Goal: Task Accomplishment & Management: Use online tool/utility

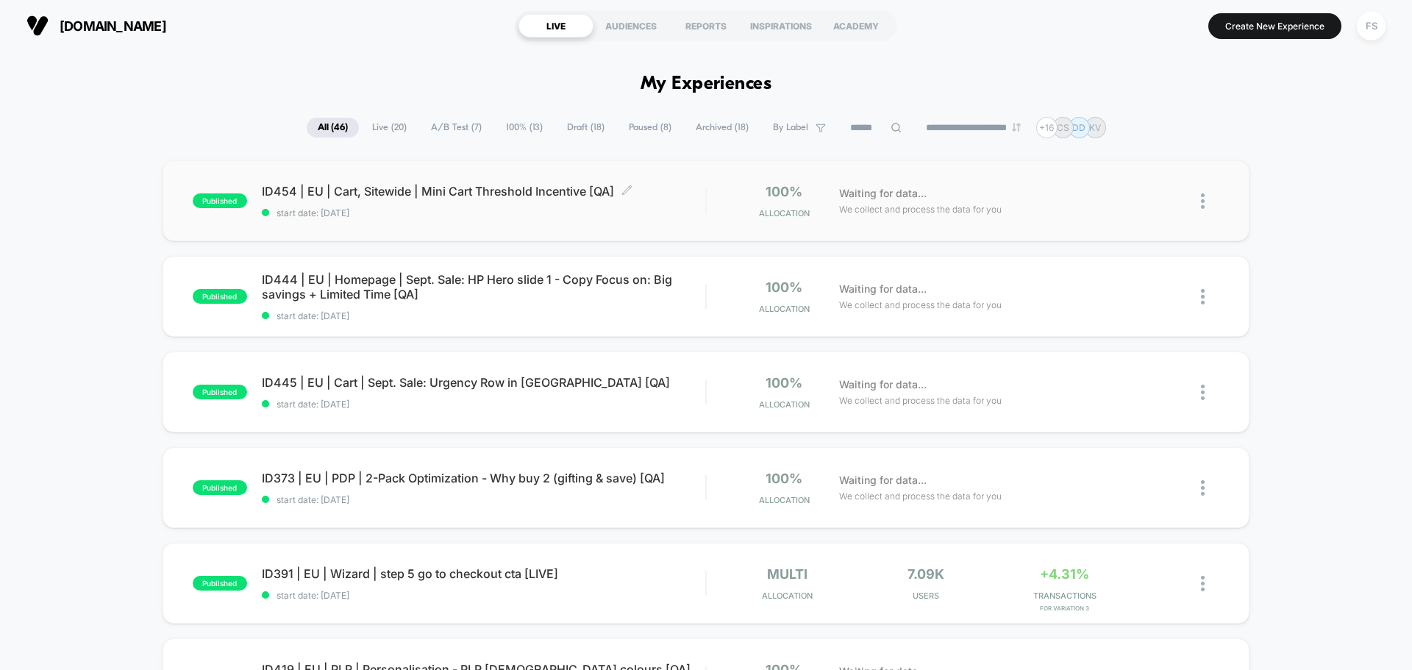
click at [375, 195] on span "ID454 | EU | Cart, Sitewide | Mini Cart Threshold Incentive [QA] Click to edit …" at bounding box center [483, 191] width 443 height 15
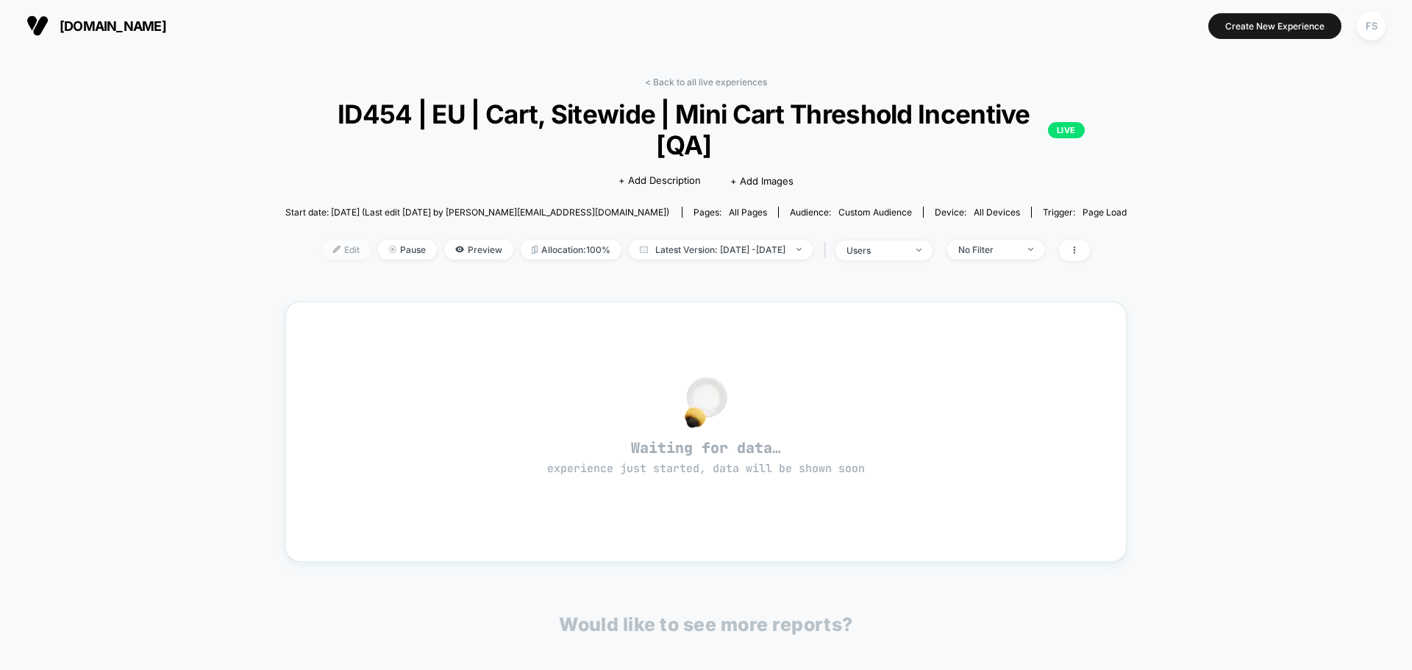
click at [324, 250] on span "Edit" at bounding box center [346, 250] width 49 height 20
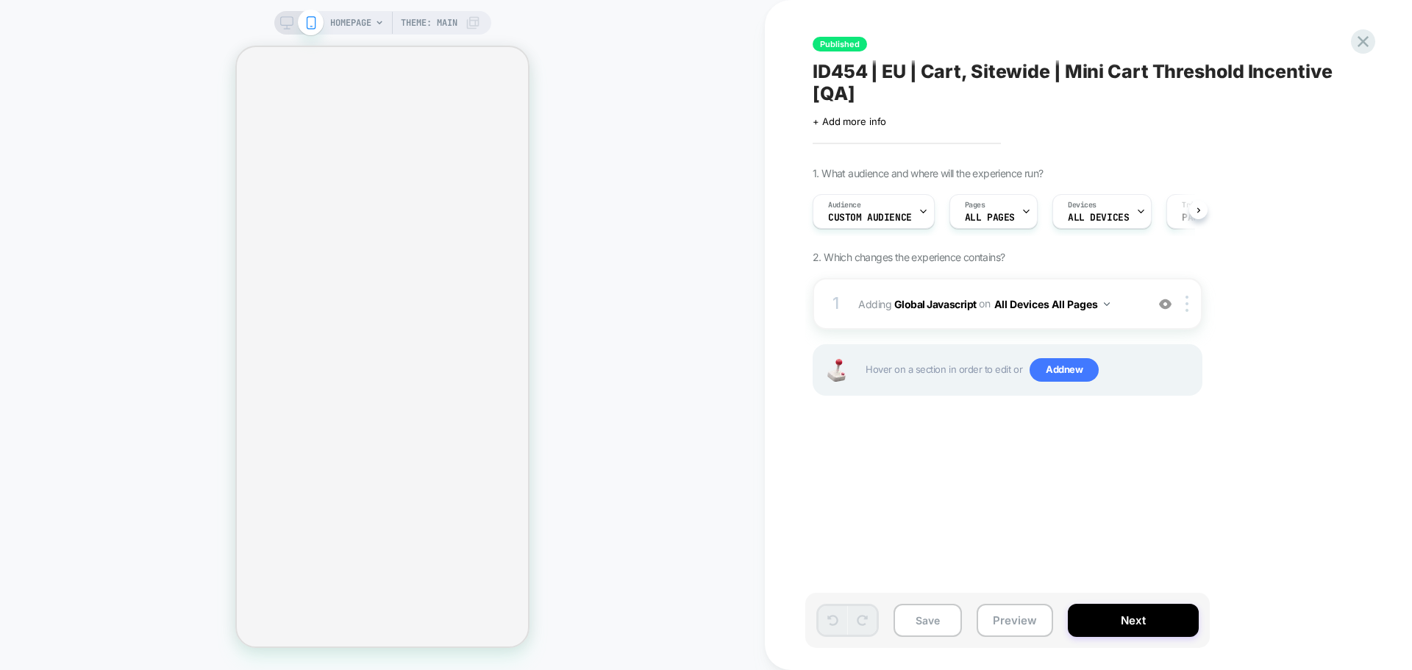
scroll to position [0, 1]
click at [949, 301] on b "Global Javascript" at bounding box center [935, 303] width 82 height 13
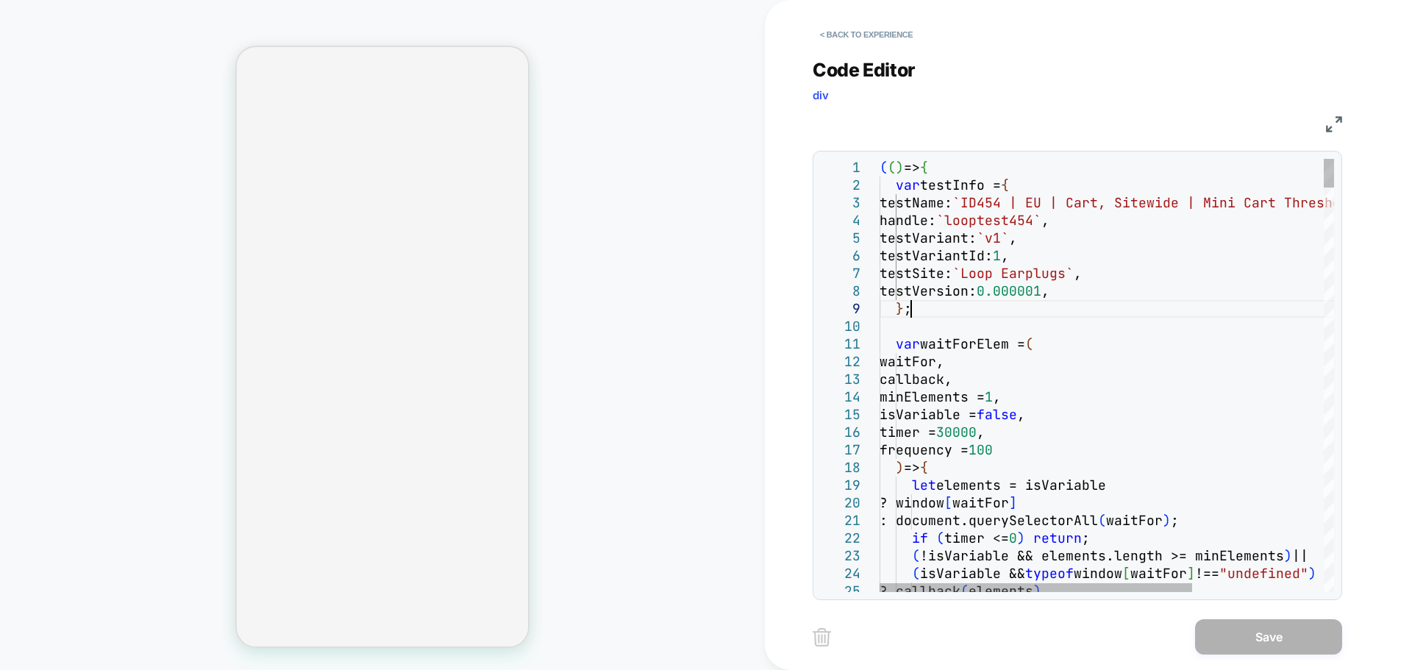
scroll to position [0, 0]
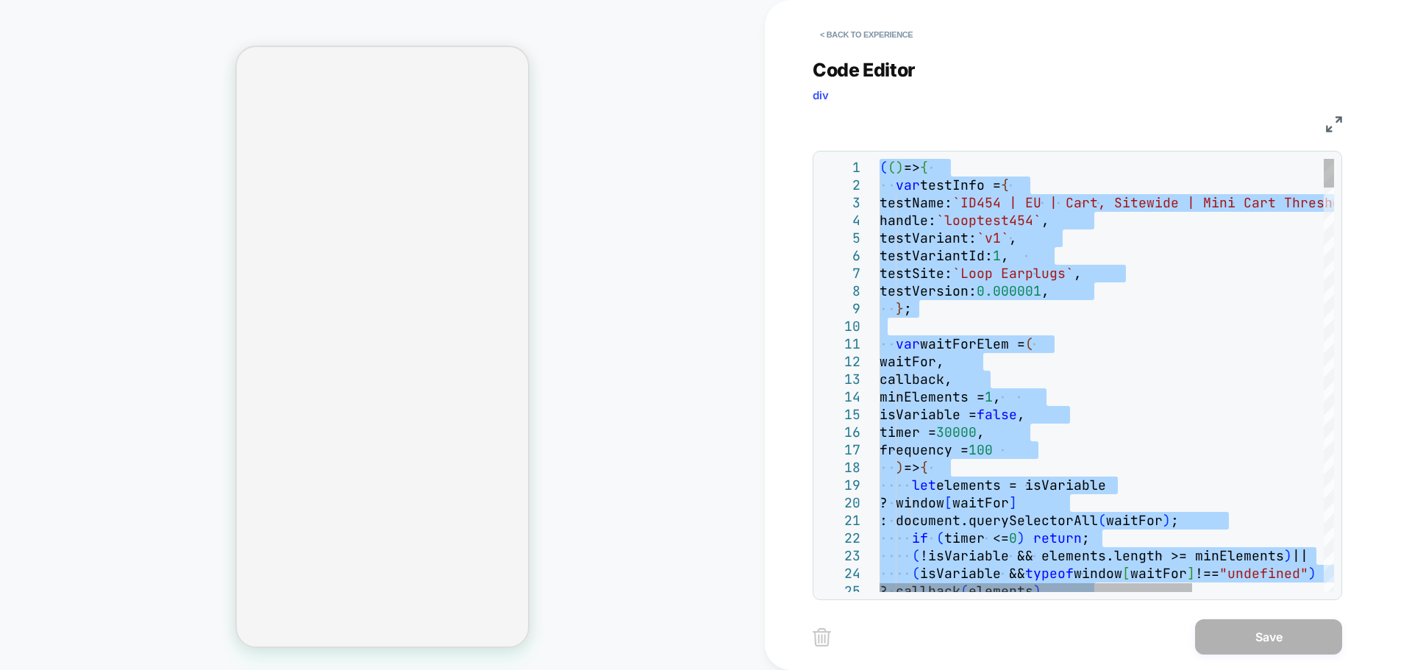
type textarea "**********"
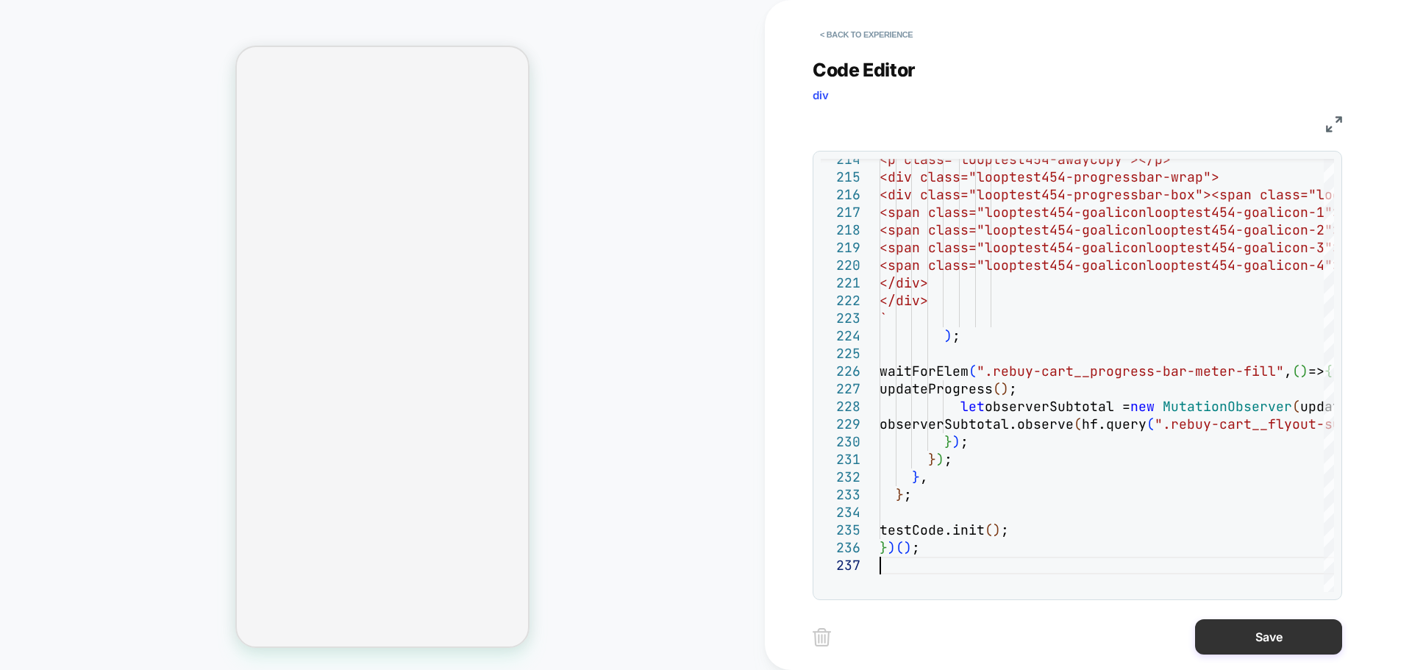
click at [1222, 627] on button "Save" at bounding box center [1268, 636] width 147 height 35
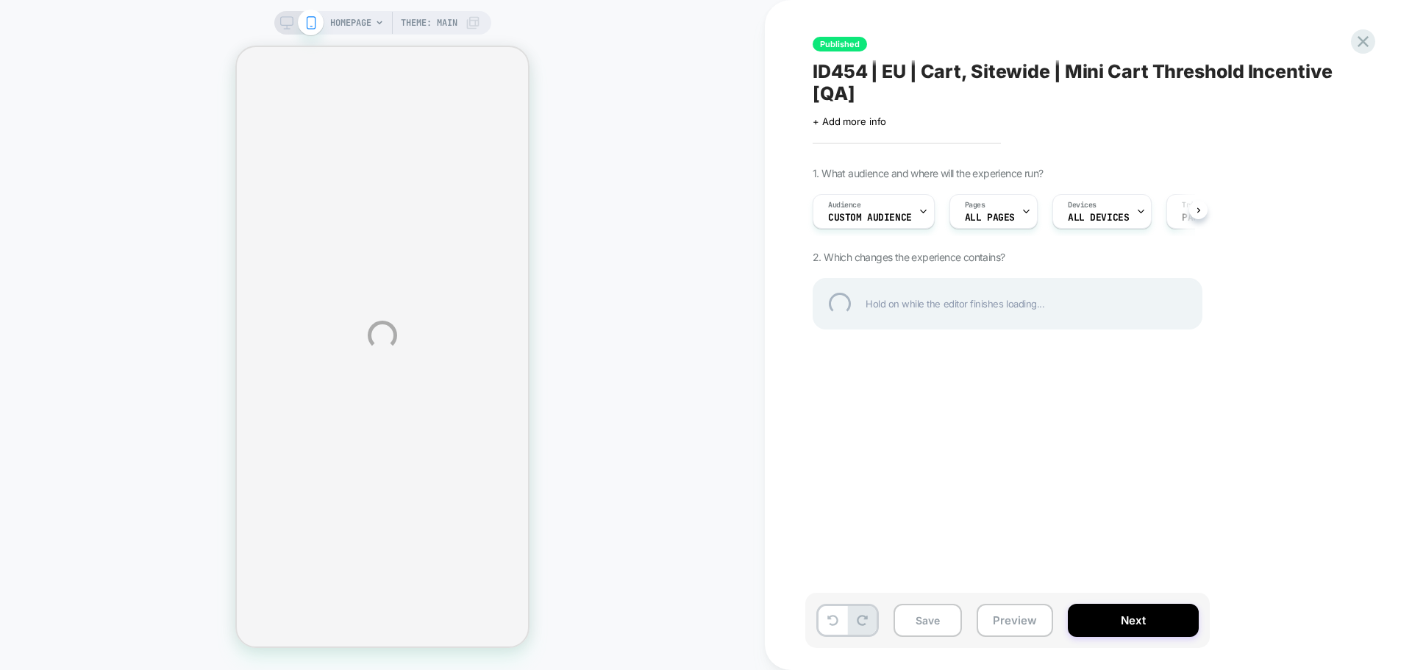
click at [952, 616] on div "HOMEPAGE Theme: MAIN Published ID454 | EU | Cart, Sitewide | Mini Cart Threshol…" at bounding box center [706, 335] width 1412 height 670
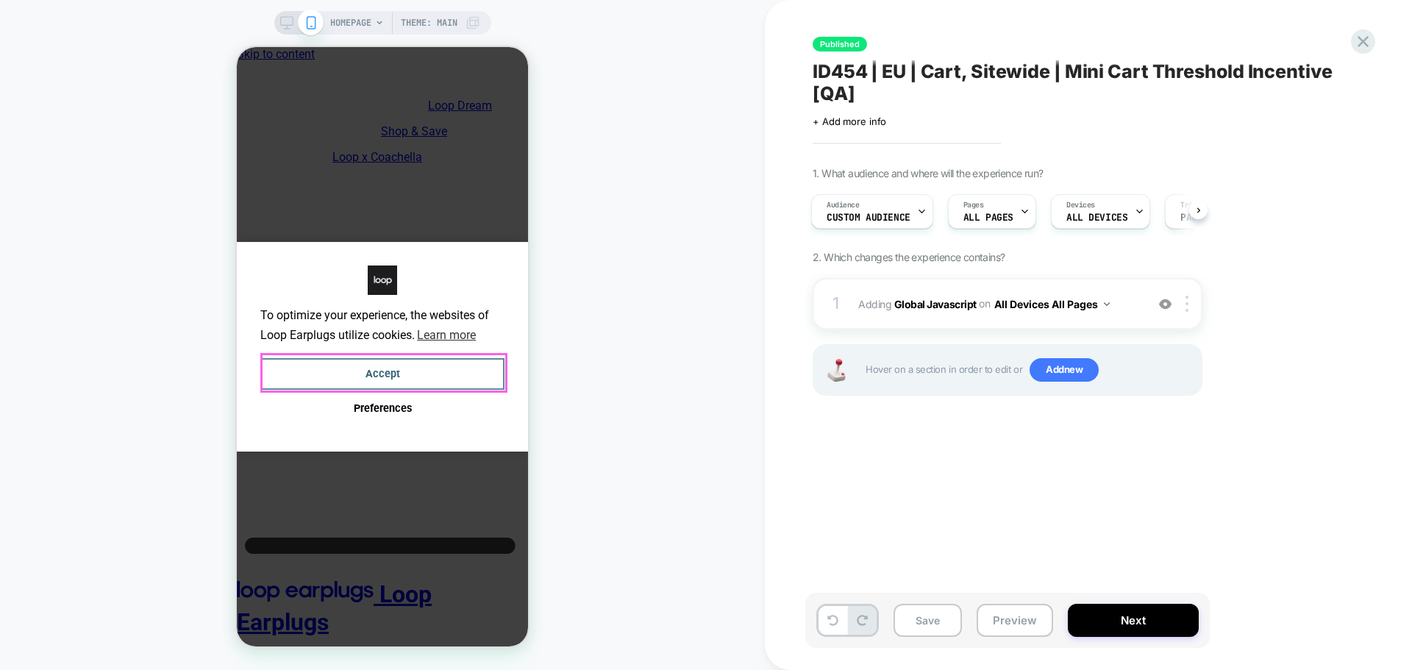
click at [335, 358] on button "Accept" at bounding box center [382, 374] width 244 height 32
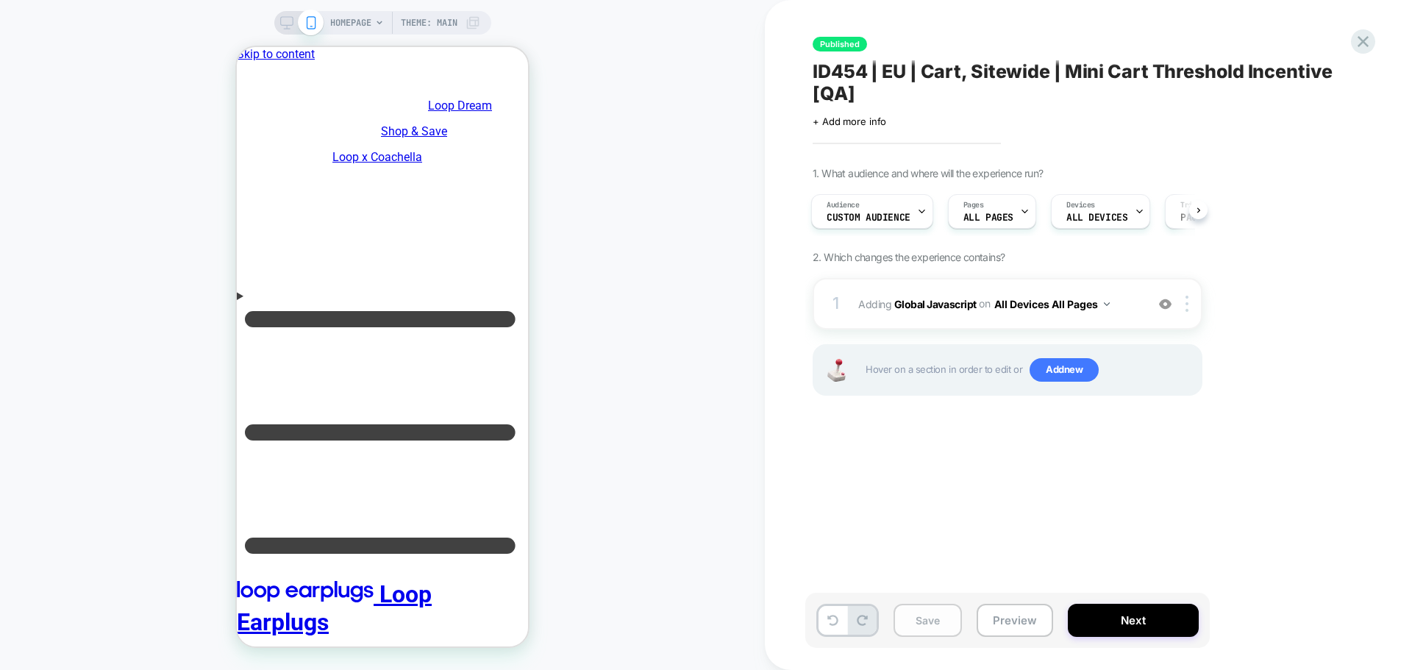
click at [939, 615] on button "Save" at bounding box center [927, 620] width 68 height 33
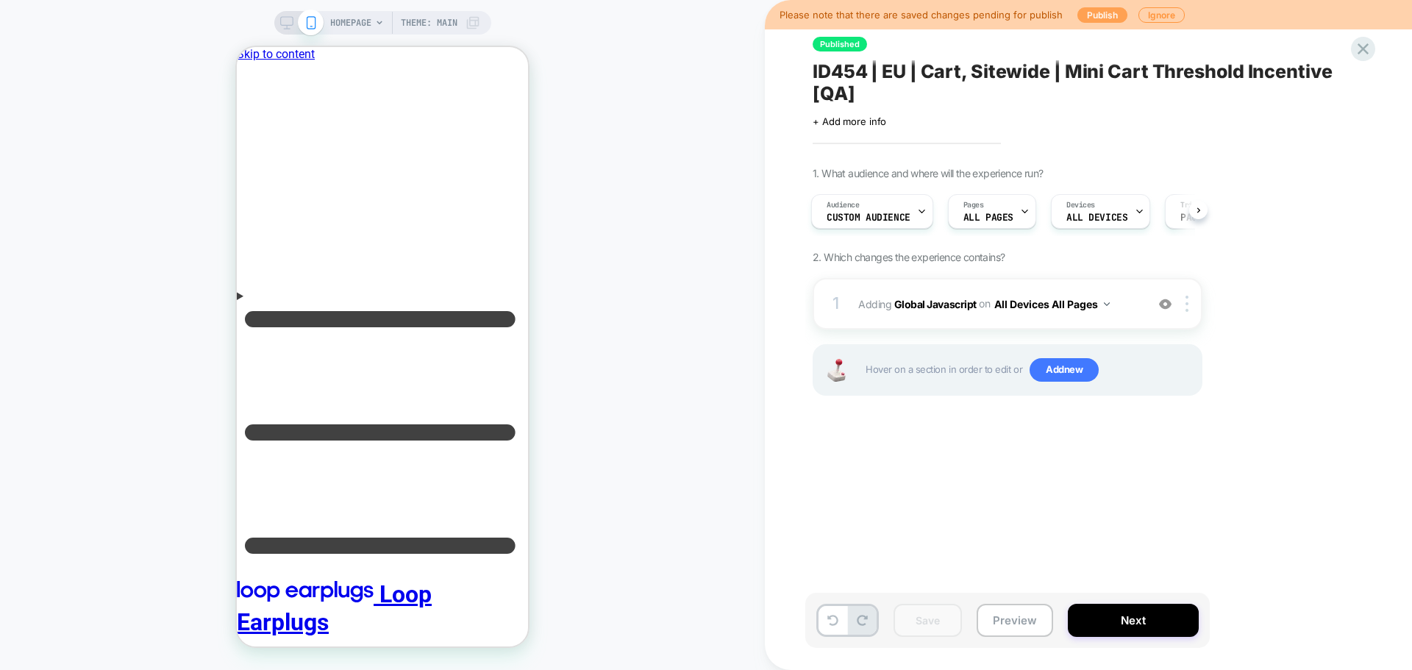
click at [1088, 9] on button "Publish" at bounding box center [1102, 14] width 50 height 15
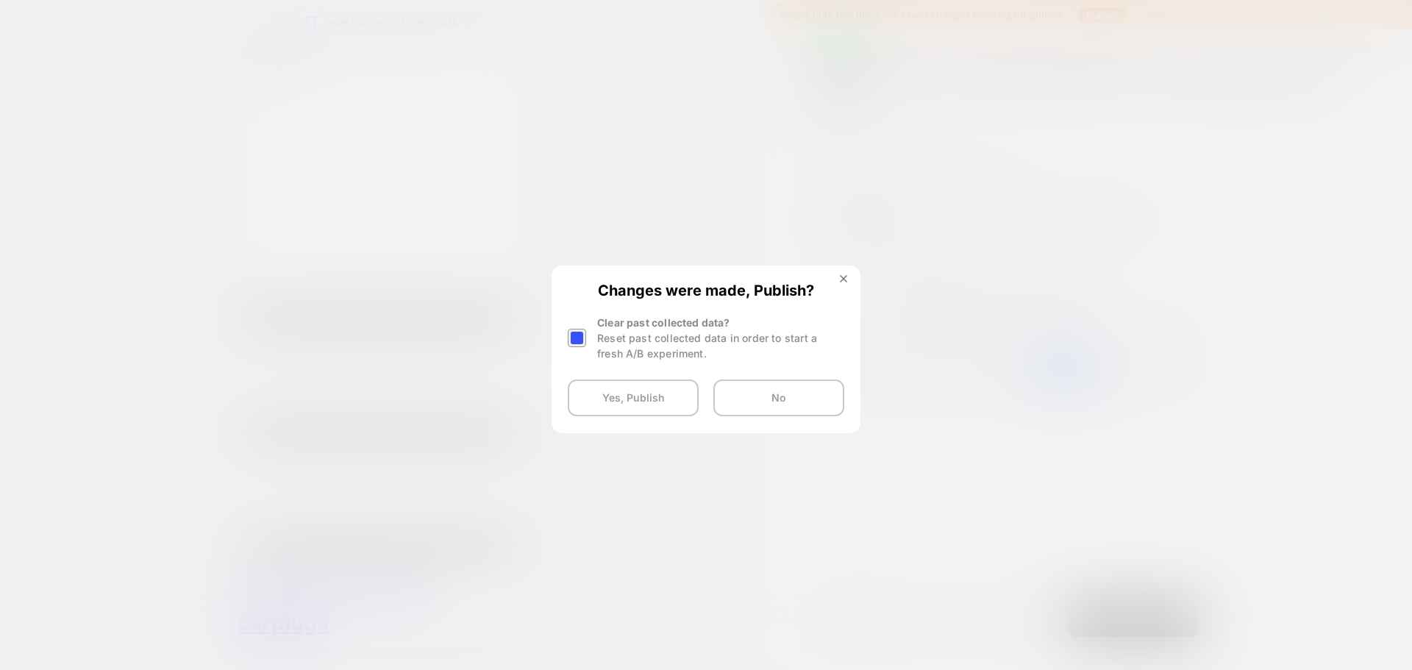
click at [582, 340] on div at bounding box center [577, 338] width 18 height 18
click at [600, 408] on button "Yes, Publish" at bounding box center [633, 397] width 131 height 37
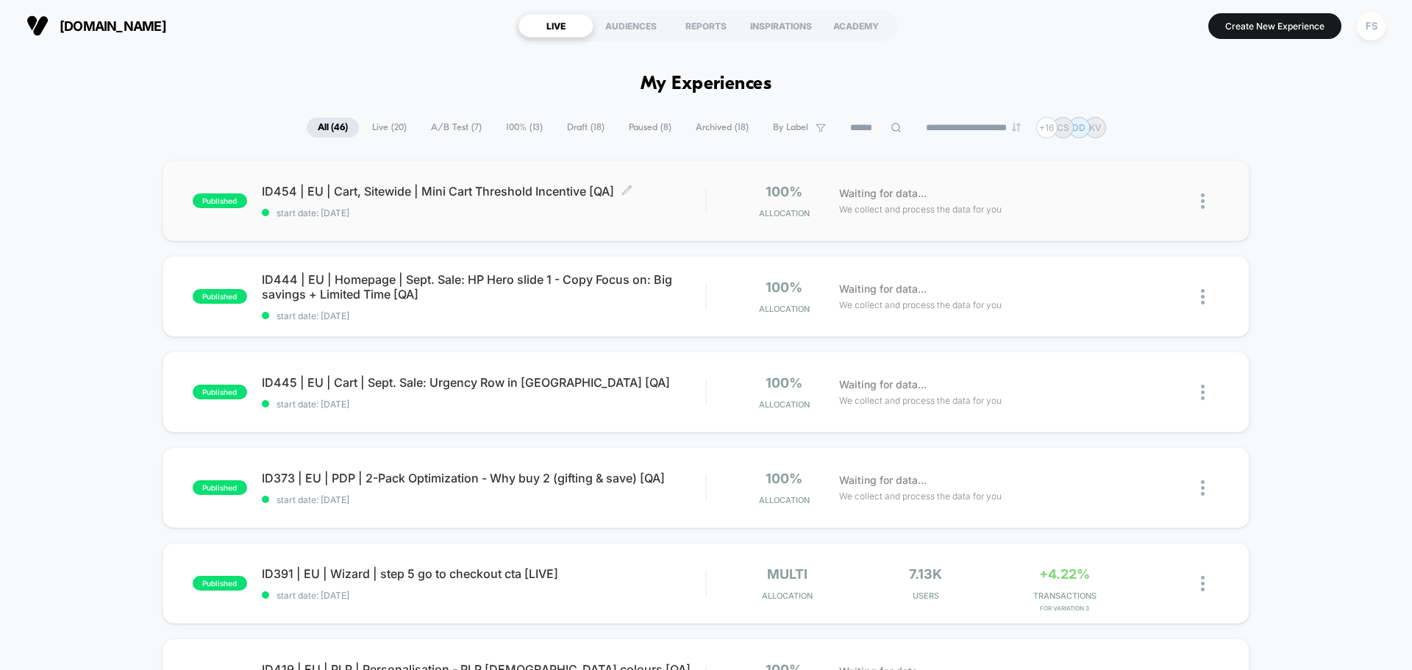
click at [374, 190] on span "ID454 | EU | Cart, Sitewide | Mini Cart Threshold Incentive [QA] Click to edit …" at bounding box center [483, 191] width 443 height 15
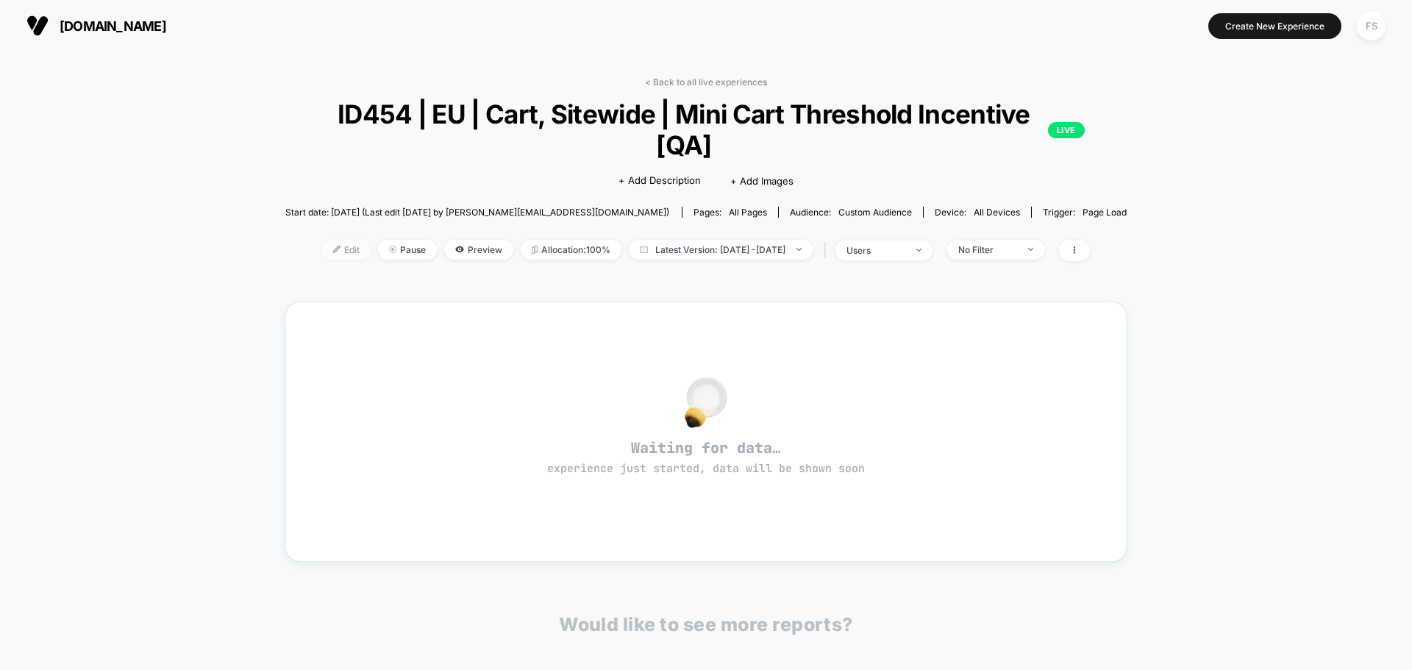
click at [322, 254] on span "Edit" at bounding box center [346, 250] width 49 height 20
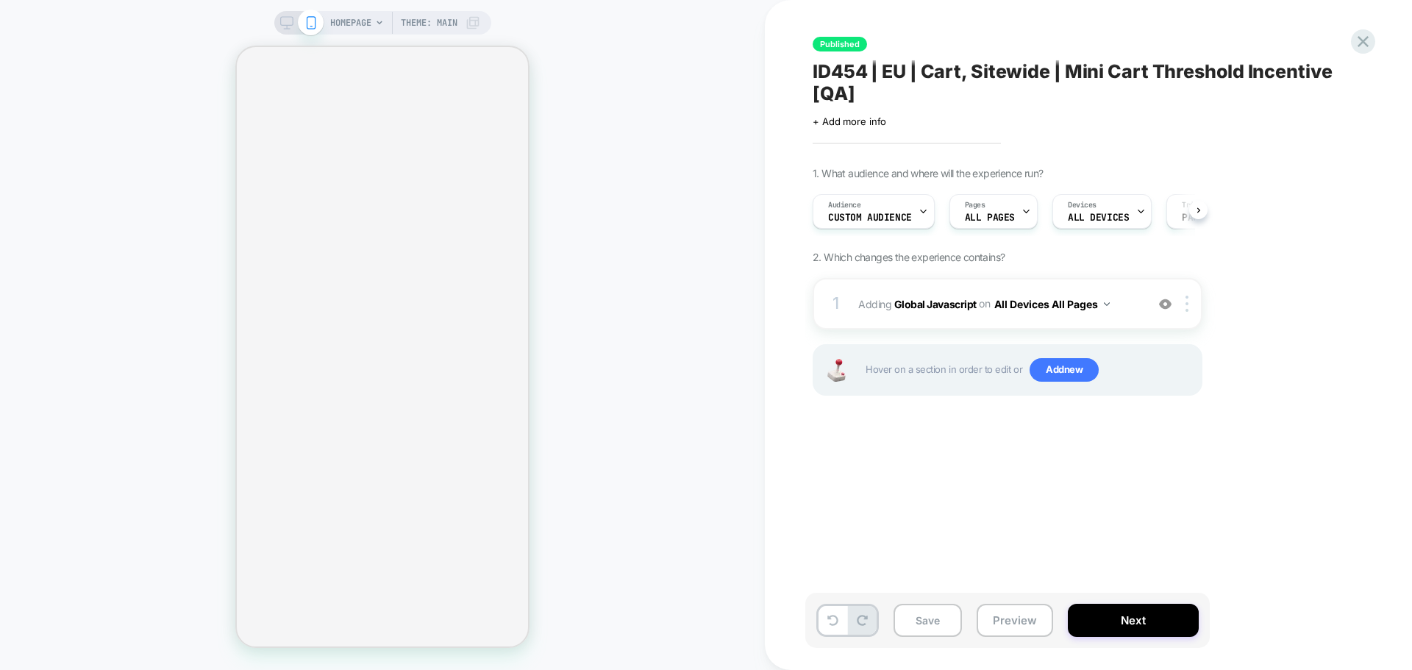
scroll to position [0, 1]
click at [924, 304] on b "Global Javascript" at bounding box center [935, 303] width 82 height 13
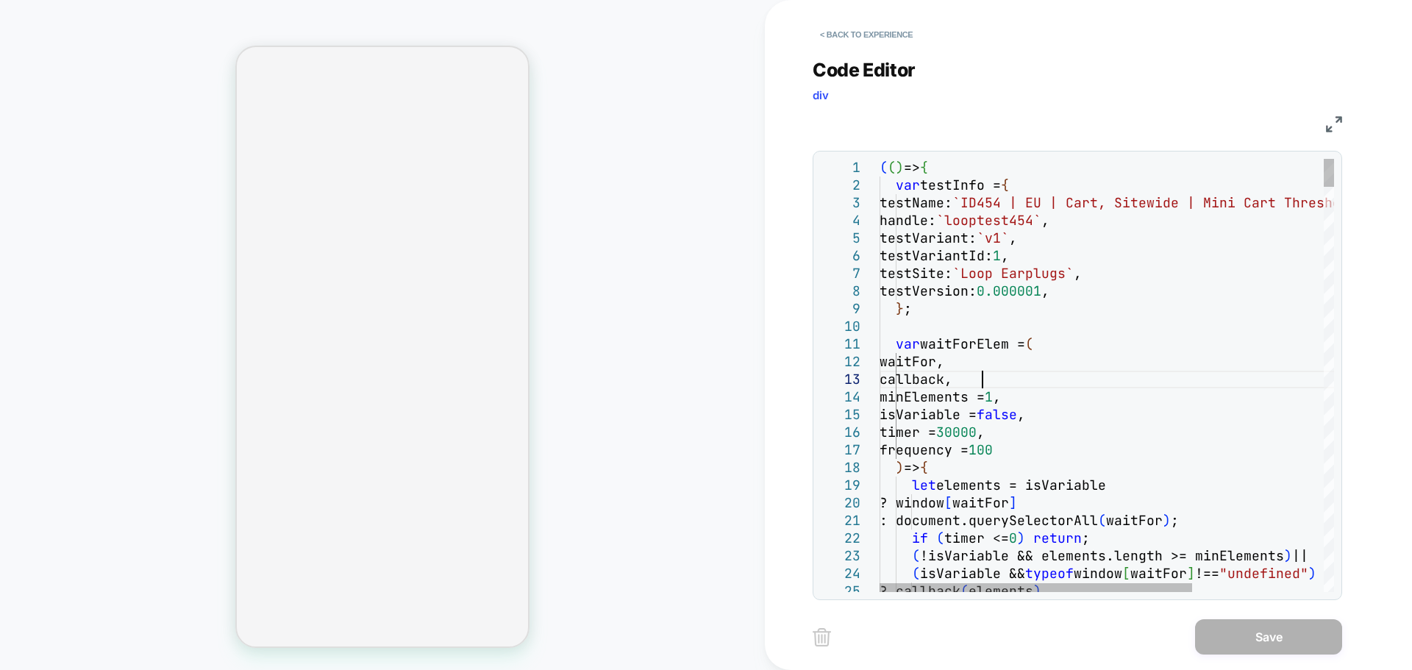
scroll to position [0, 0]
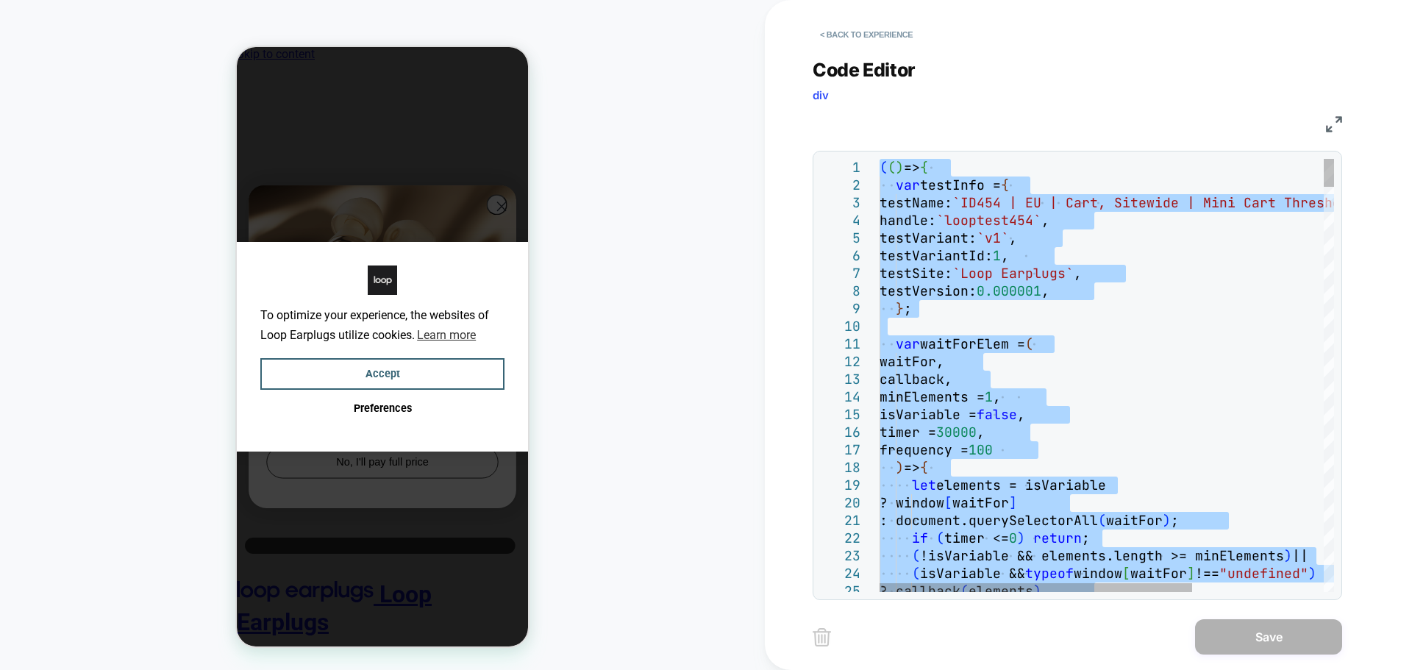
type textarea "**********"
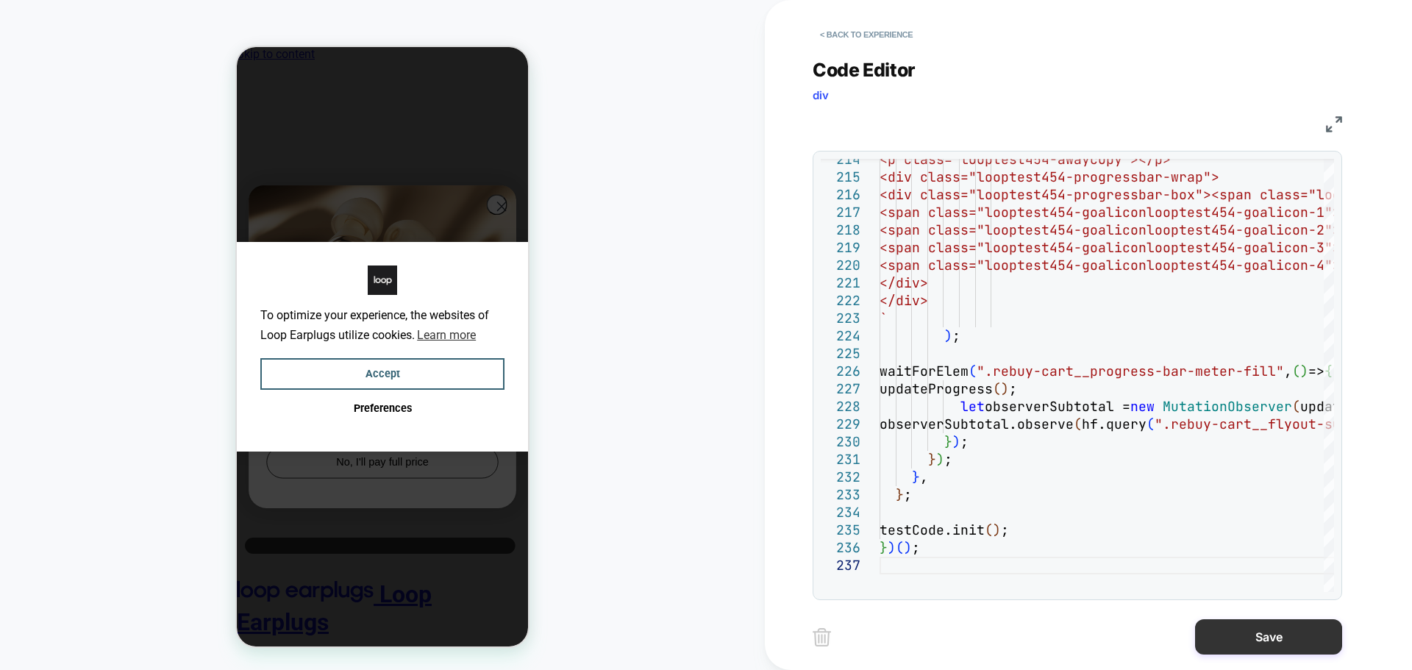
click at [0, 0] on button "Save" at bounding box center [0, 0] width 0 height 0
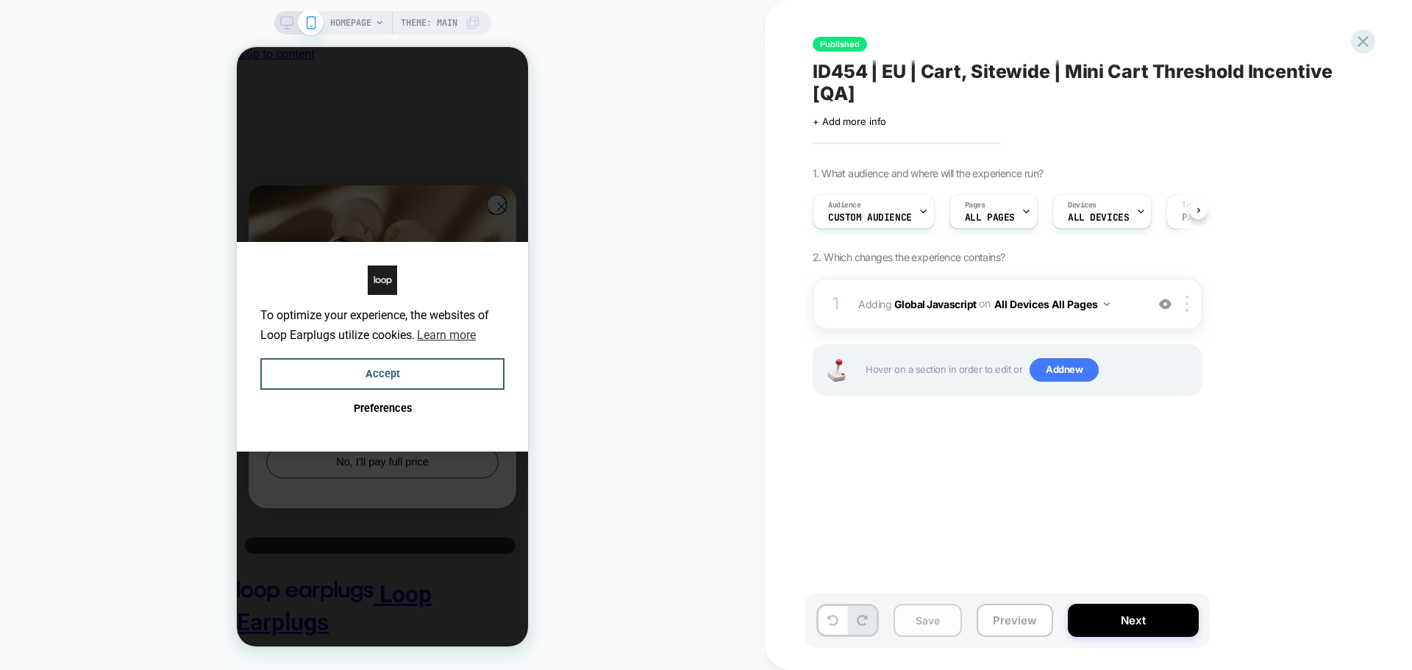
scroll to position [0, 1]
click at [0, 0] on button "Save" at bounding box center [0, 0] width 0 height 0
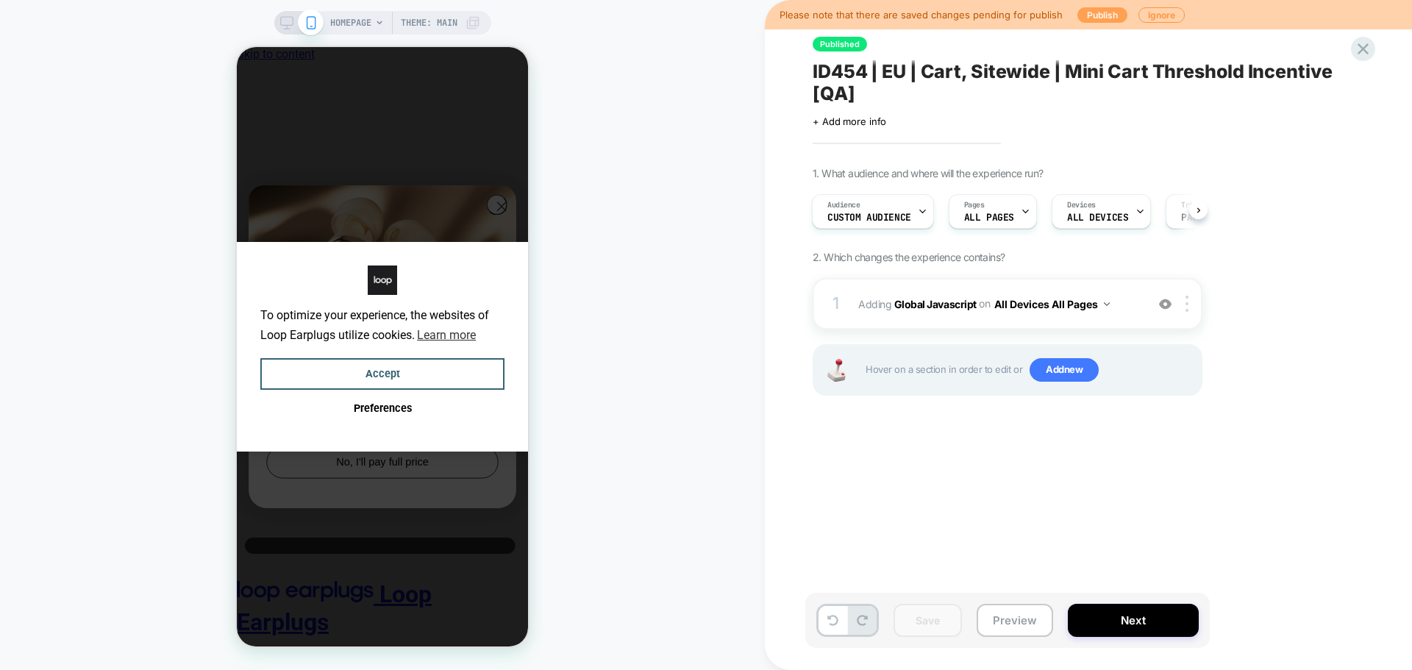
click at [0, 0] on button "Publish" at bounding box center [0, 0] width 0 height 0
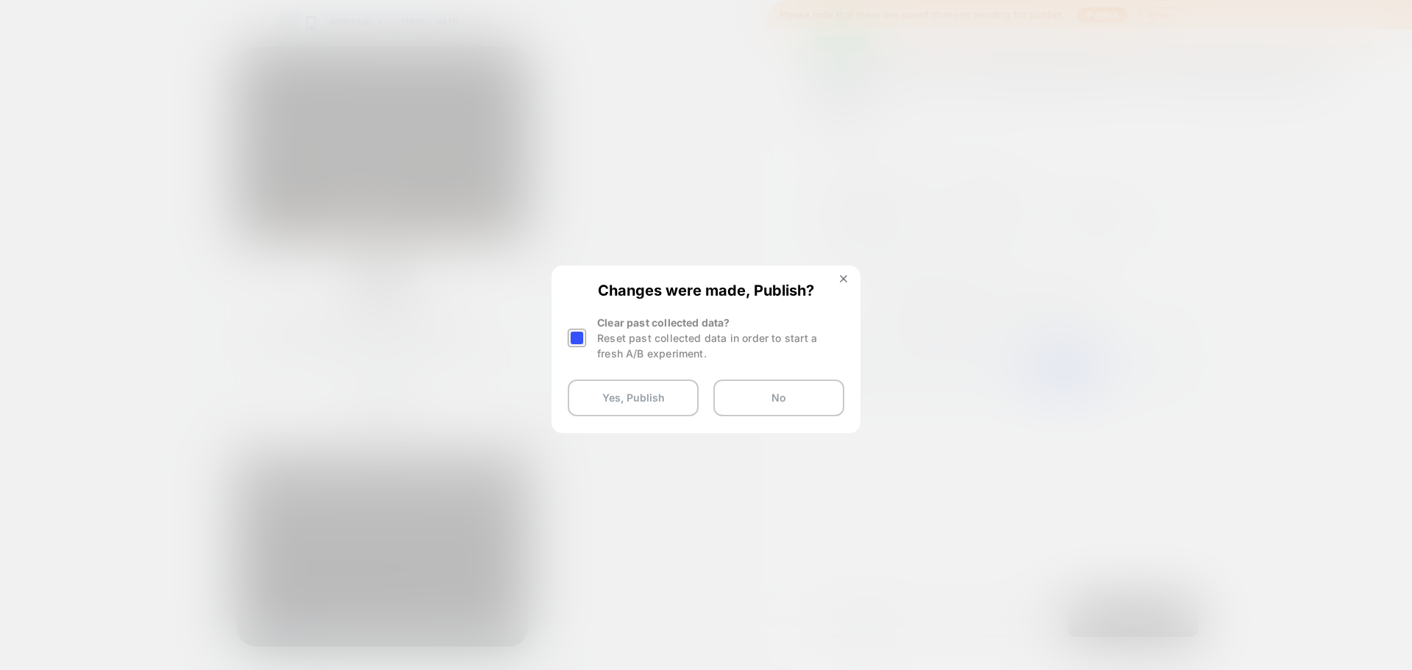
click at [0, 0] on div at bounding box center [0, 0] width 0 height 0
click at [615, 393] on button "Yes, Publish" at bounding box center [633, 397] width 131 height 37
